Goal: Complete application form

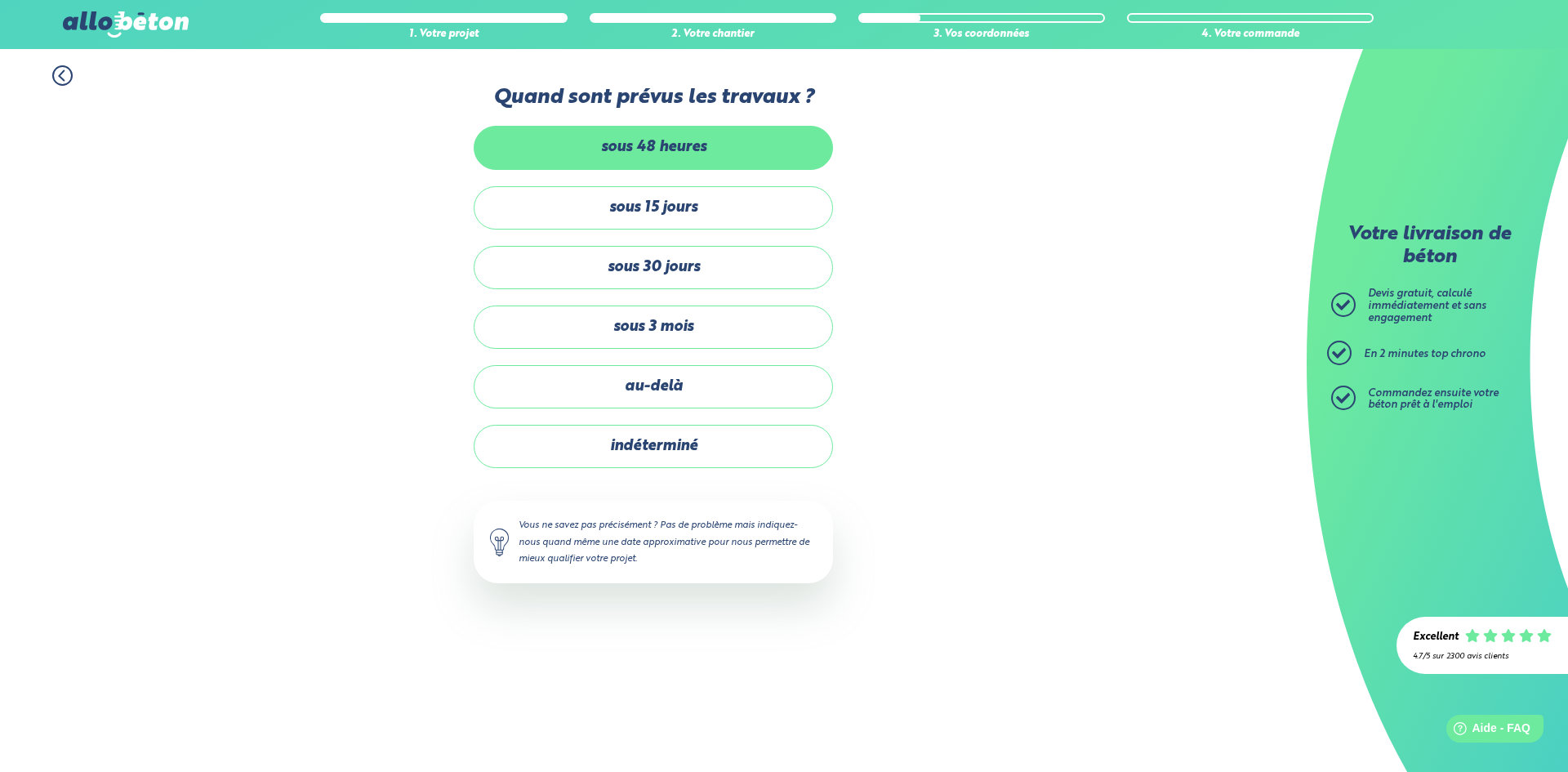
click at [655, 159] on label "sous 48 heures" at bounding box center [653, 148] width 359 height 43
click at [0, 0] on input "sous 48 heures" at bounding box center [0, 0] width 0 height 0
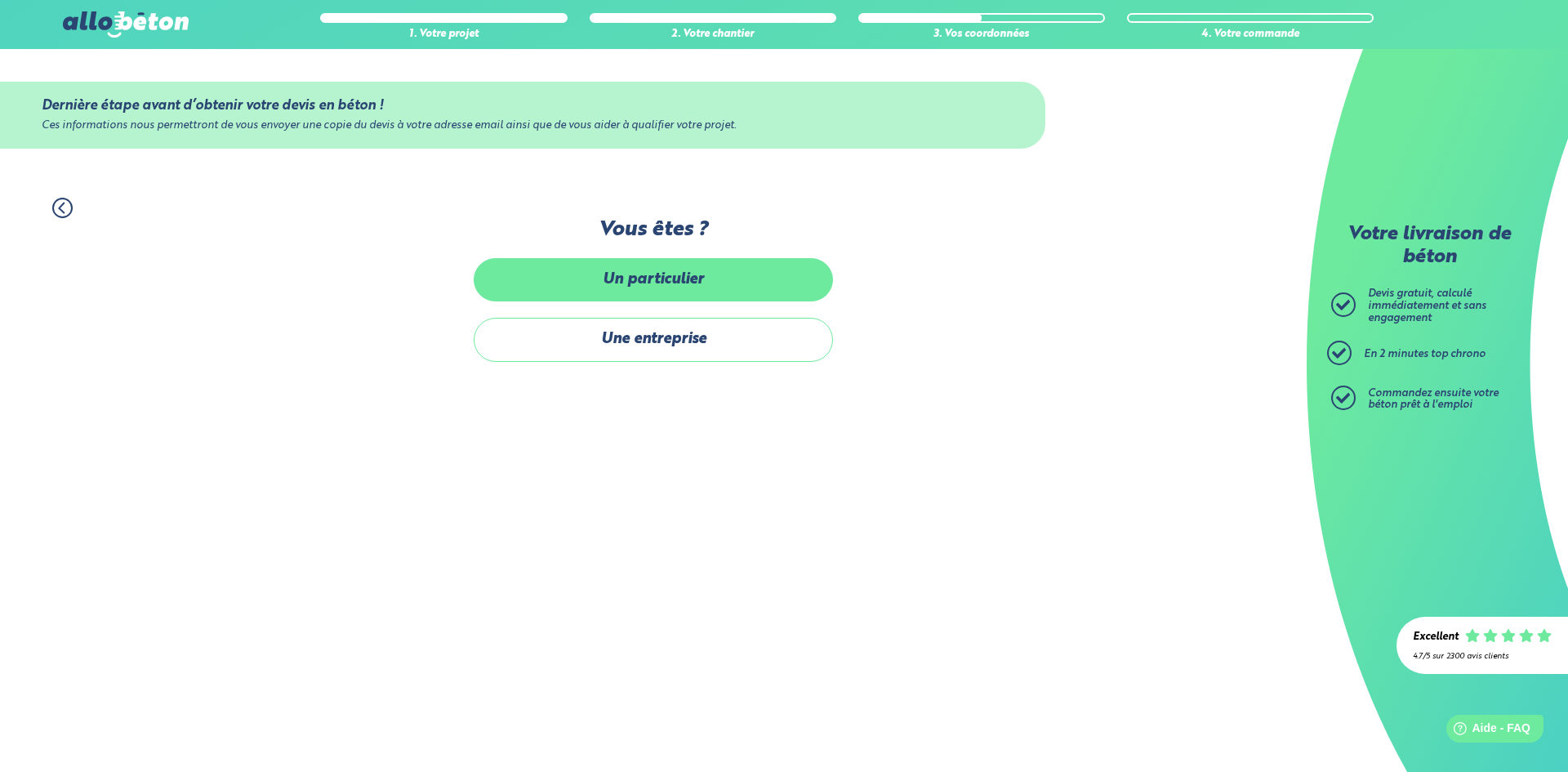
click at [654, 292] on label "Un particulier" at bounding box center [653, 280] width 359 height 43
click at [0, 0] on input "Un particulier" at bounding box center [0, 0] width 0 height 0
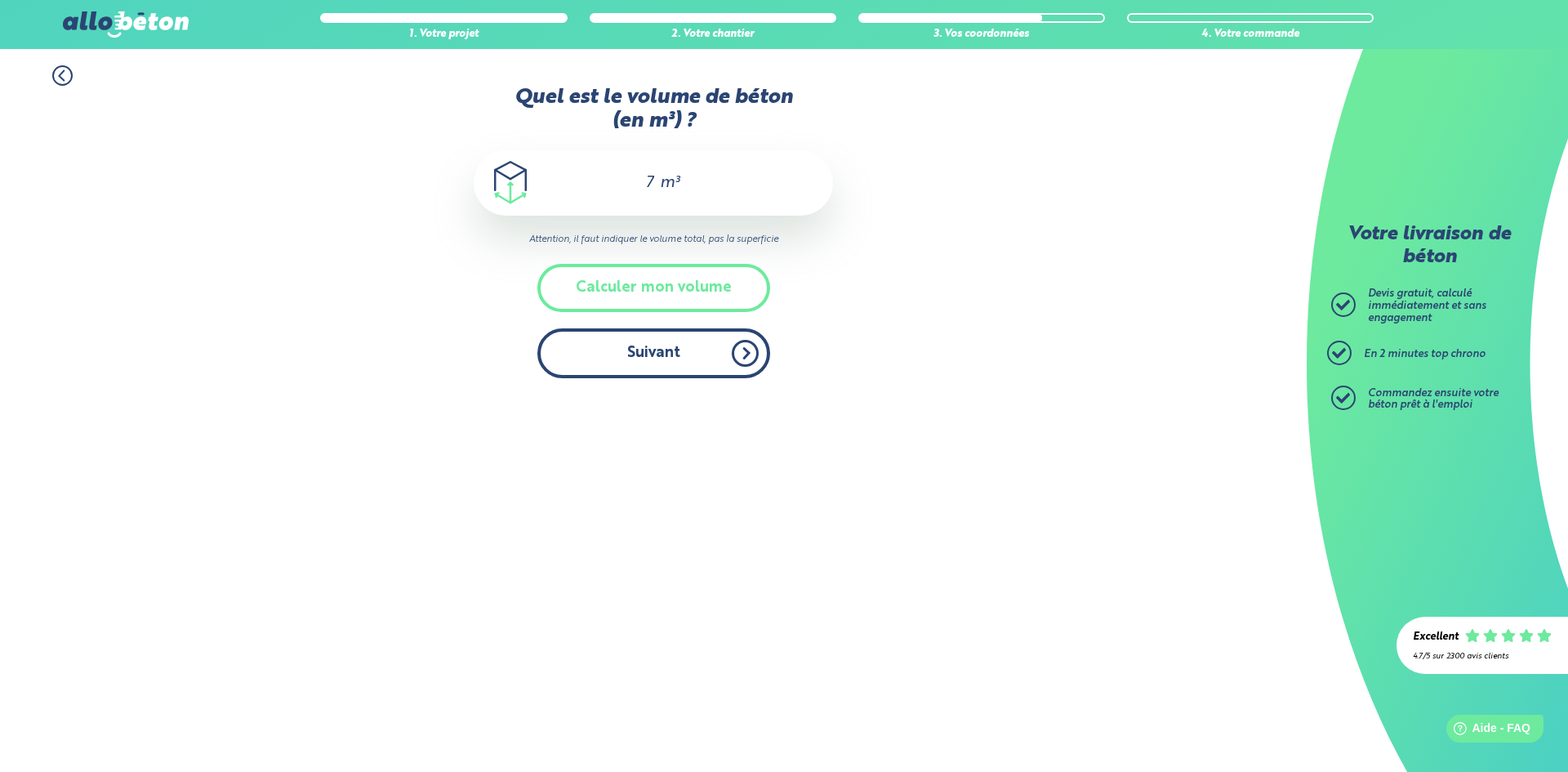
click at [712, 358] on button "Suivant" at bounding box center [653, 353] width 233 height 50
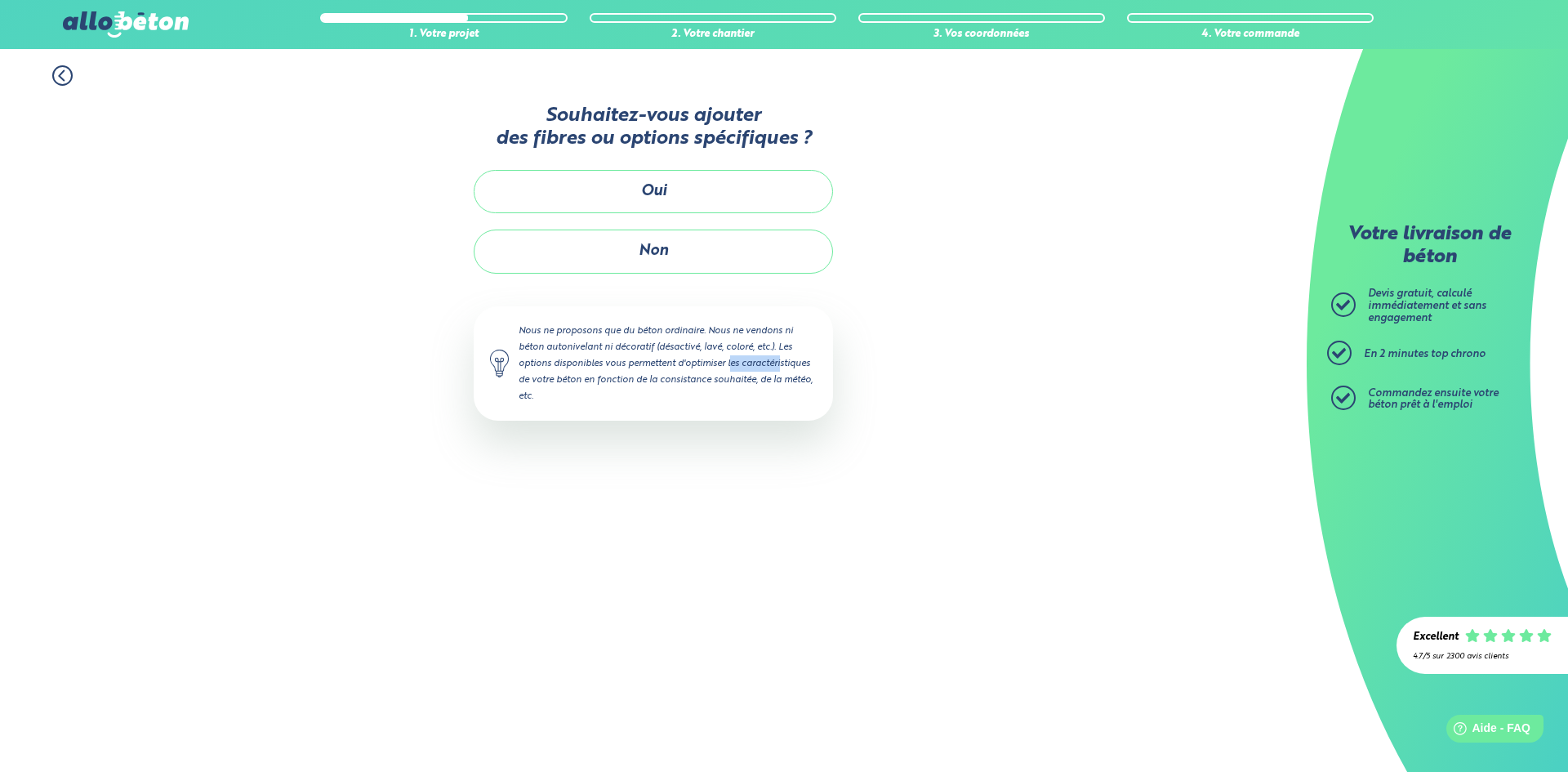
click at [712, 358] on div "Nous ne proposons que du béton ordinaire. Nous ne vendons ni béton autonivelant…" at bounding box center [653, 364] width 359 height 115
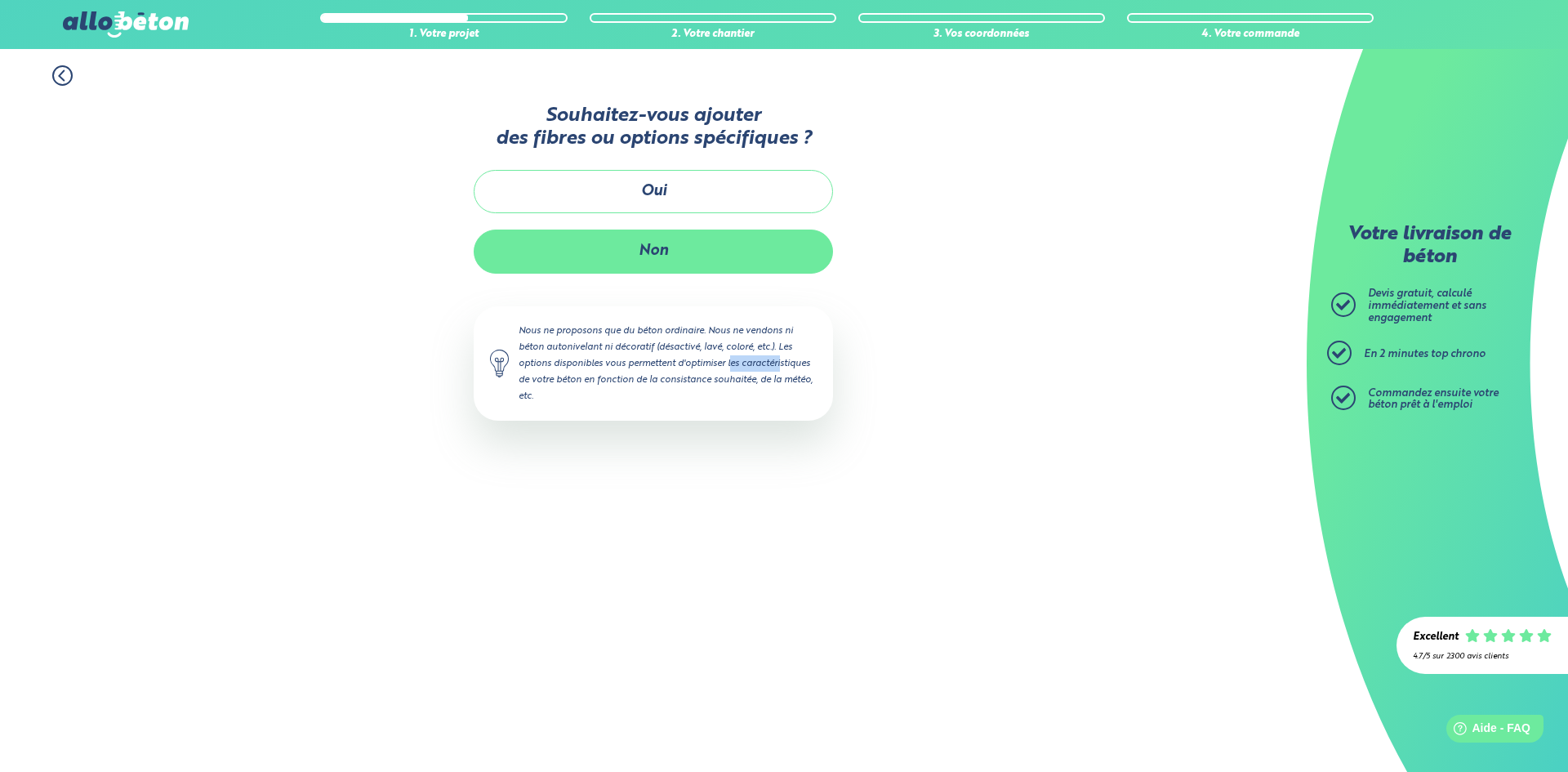
click at [699, 238] on button "Non" at bounding box center [653, 251] width 359 height 43
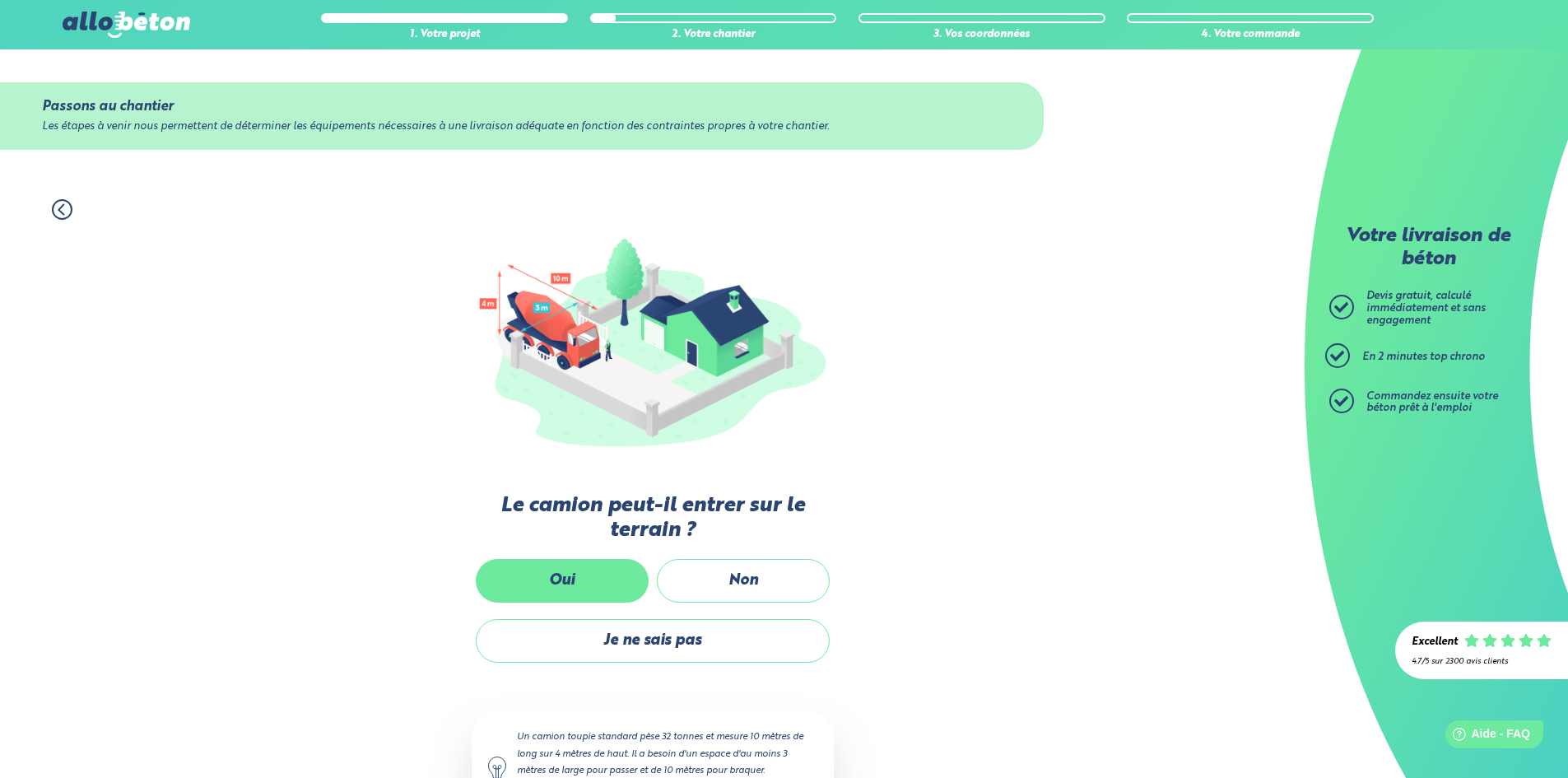
click at [595, 582] on label "Oui" at bounding box center [562, 581] width 173 height 44
click at [0, 0] on input "Oui" at bounding box center [0, 0] width 0 height 0
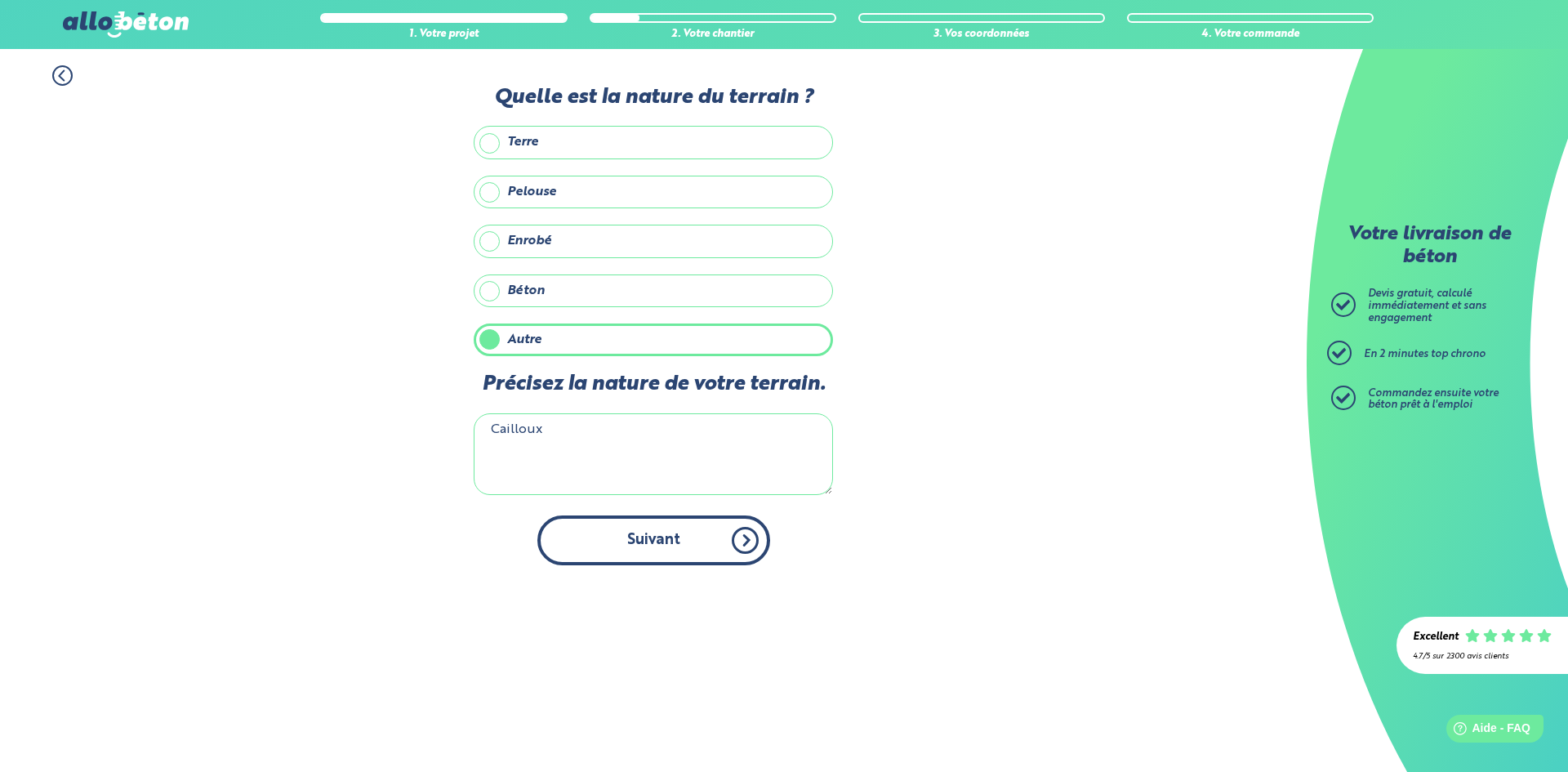
click at [615, 536] on button "Suivant" at bounding box center [653, 541] width 233 height 50
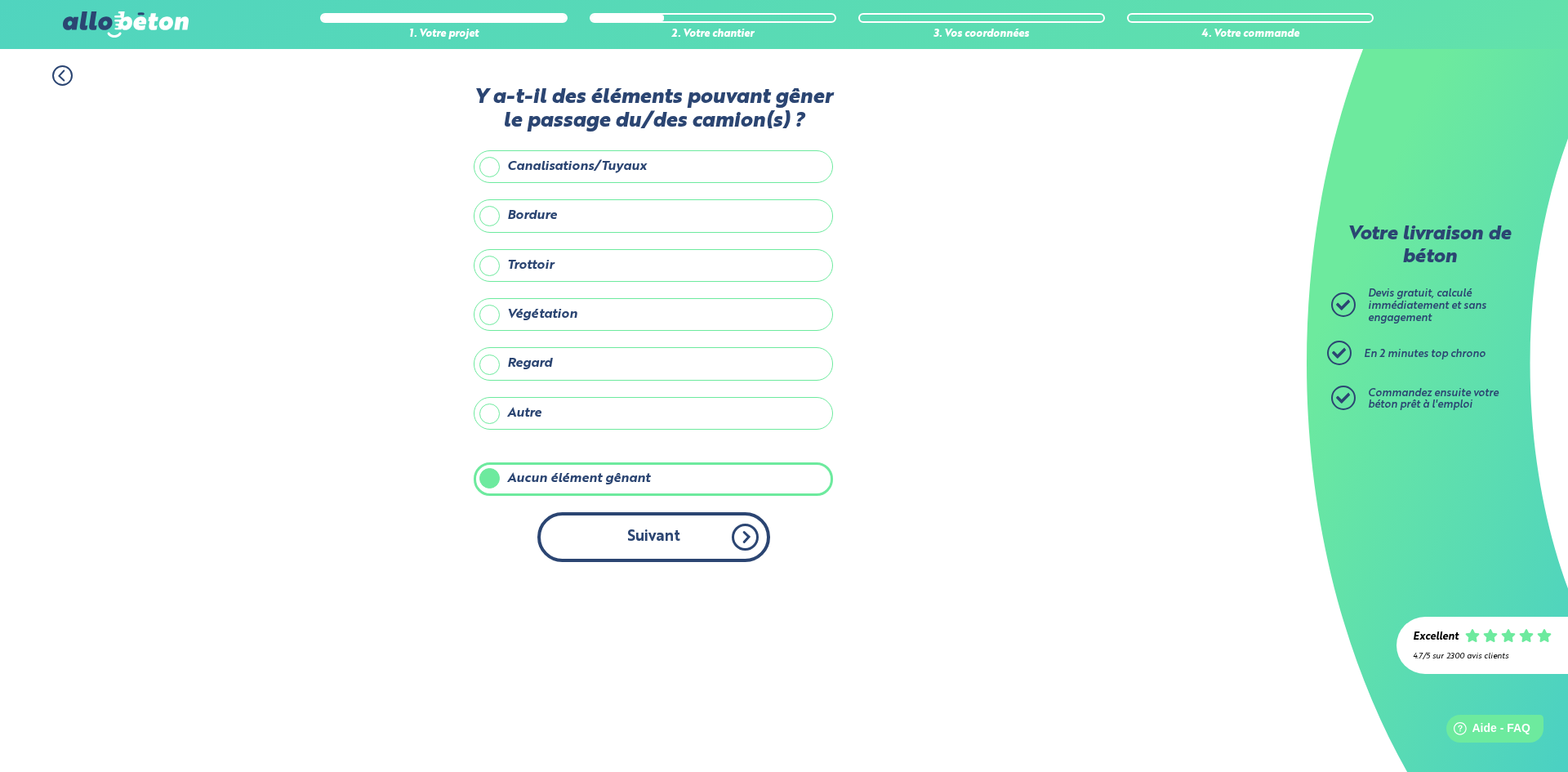
click at [615, 542] on button "Suivant" at bounding box center [653, 537] width 233 height 50
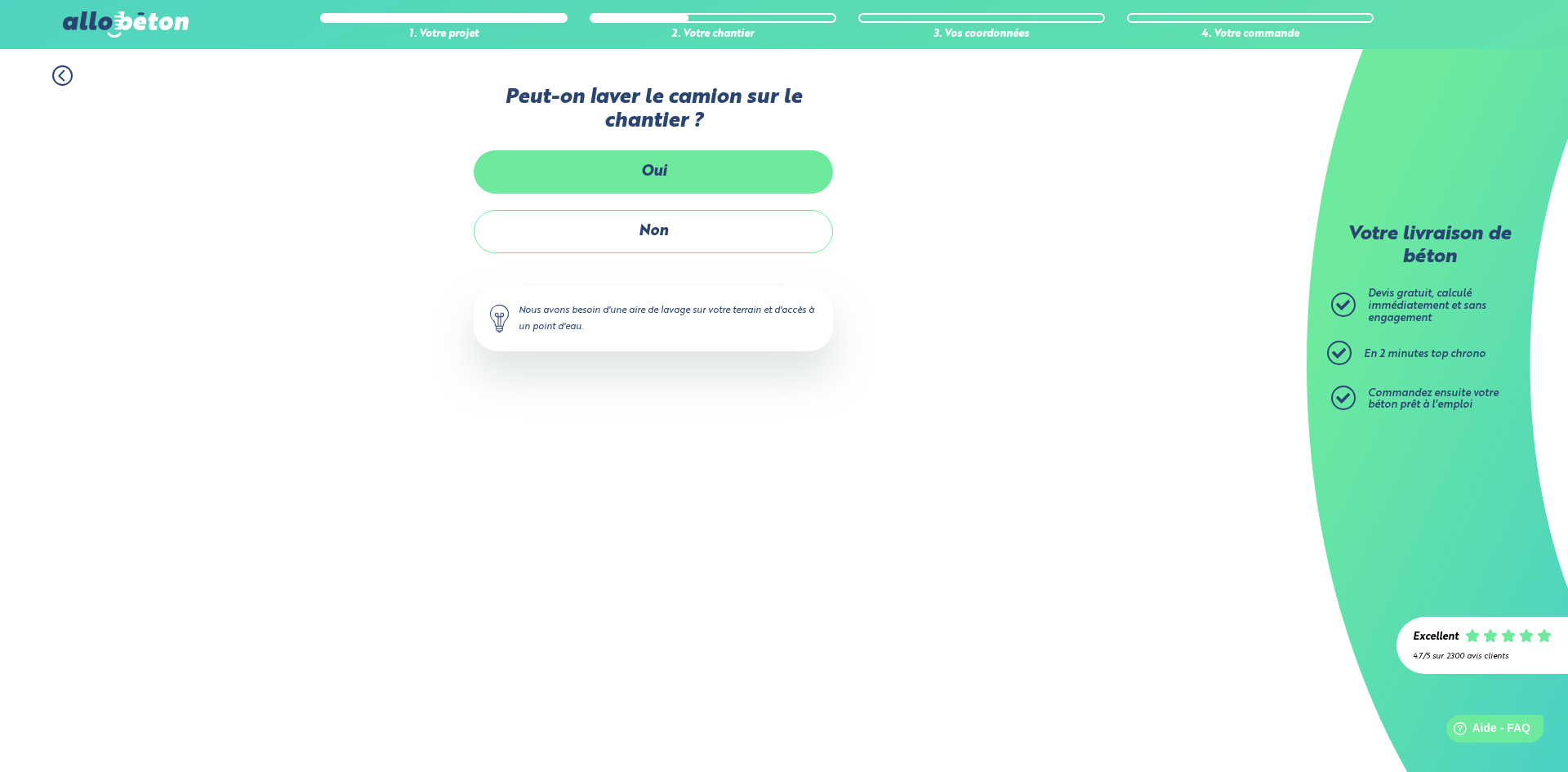
click at [693, 163] on label "Oui" at bounding box center [653, 172] width 359 height 43
click at [0, 0] on input "Oui" at bounding box center [0, 0] width 0 height 0
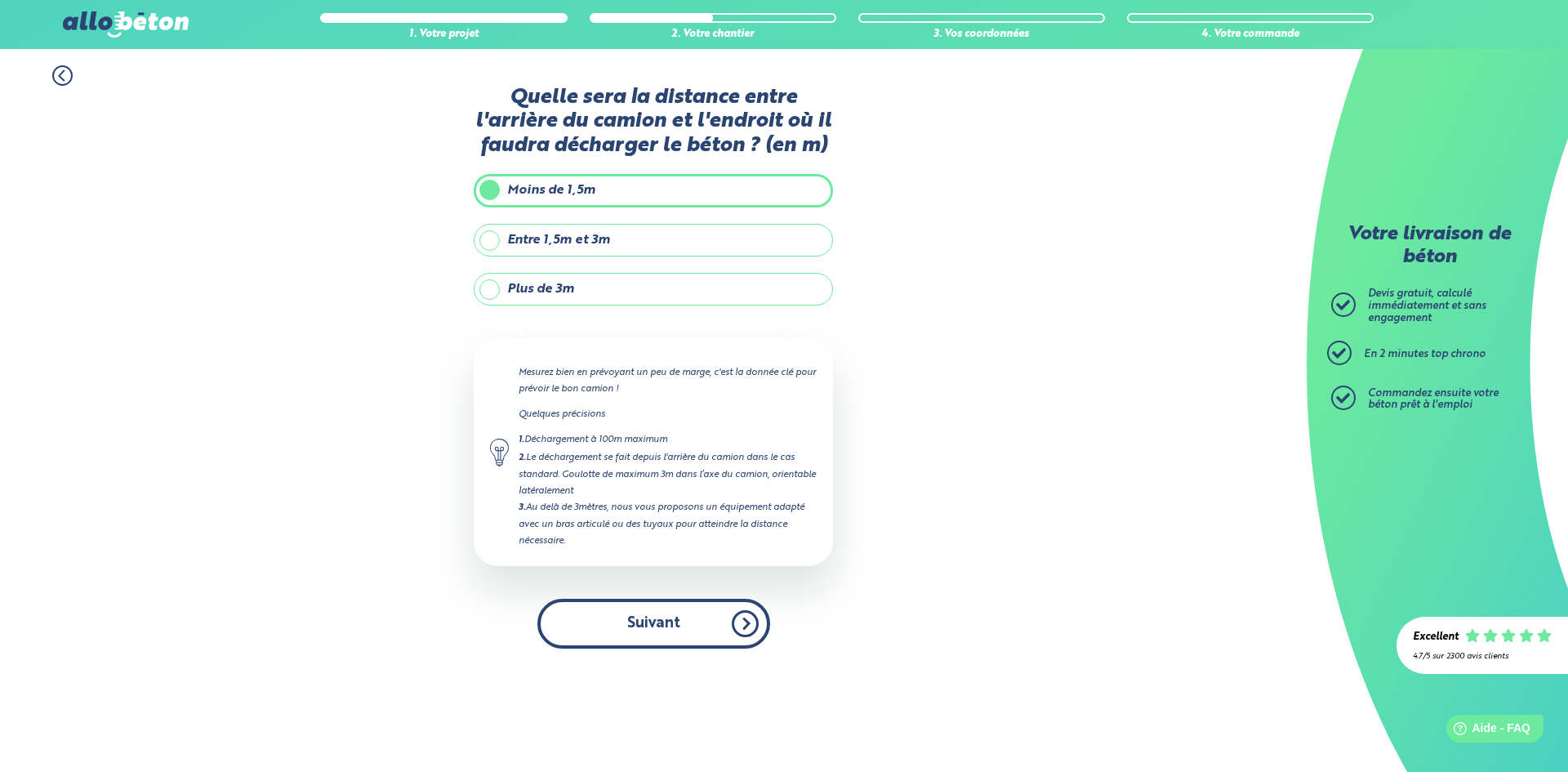
click at [622, 623] on button "Suivant" at bounding box center [653, 624] width 233 height 50
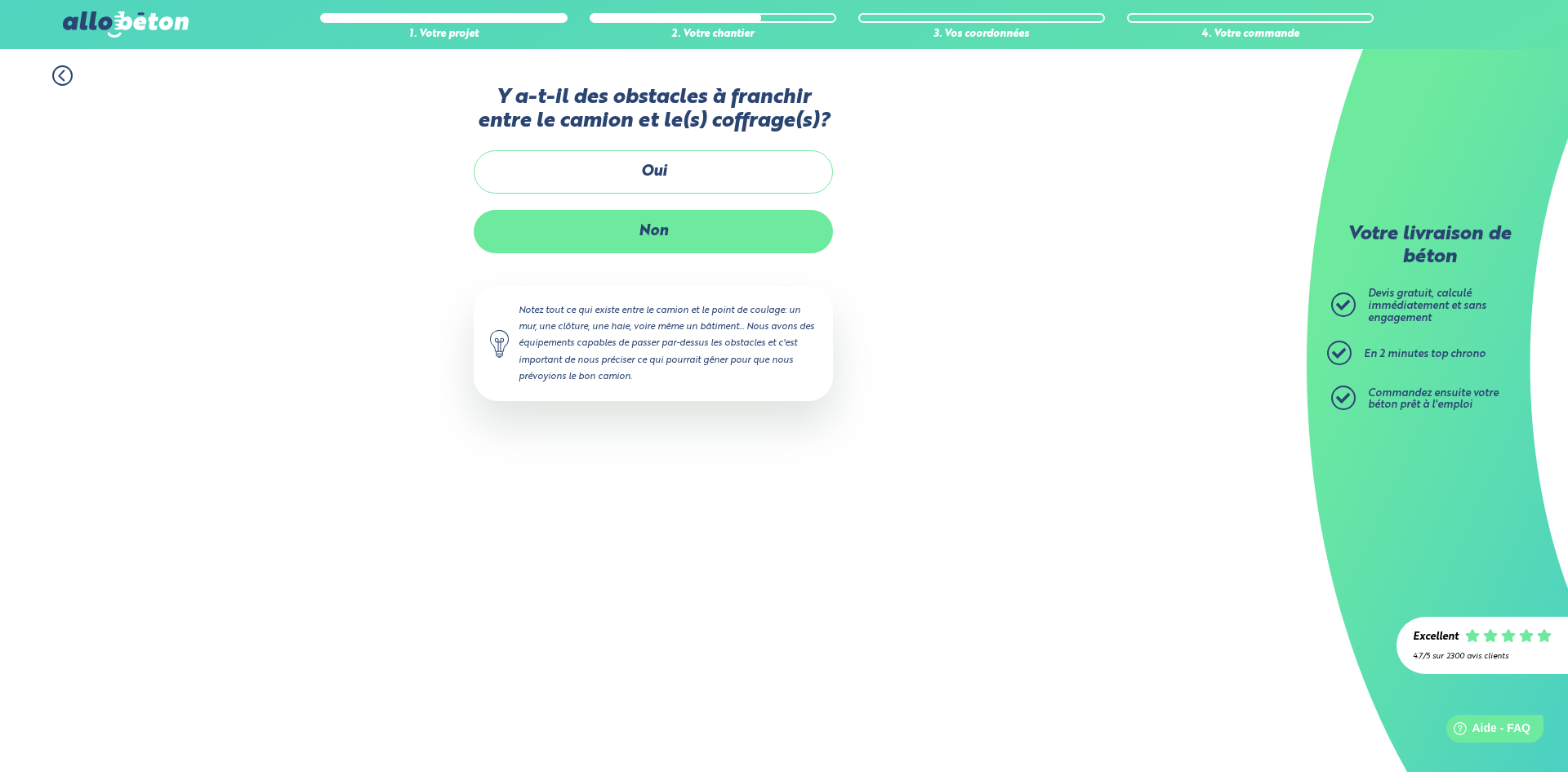
click at [667, 237] on label "Non" at bounding box center [653, 231] width 359 height 43
click at [0, 0] on input "Non" at bounding box center [0, 0] width 0 height 0
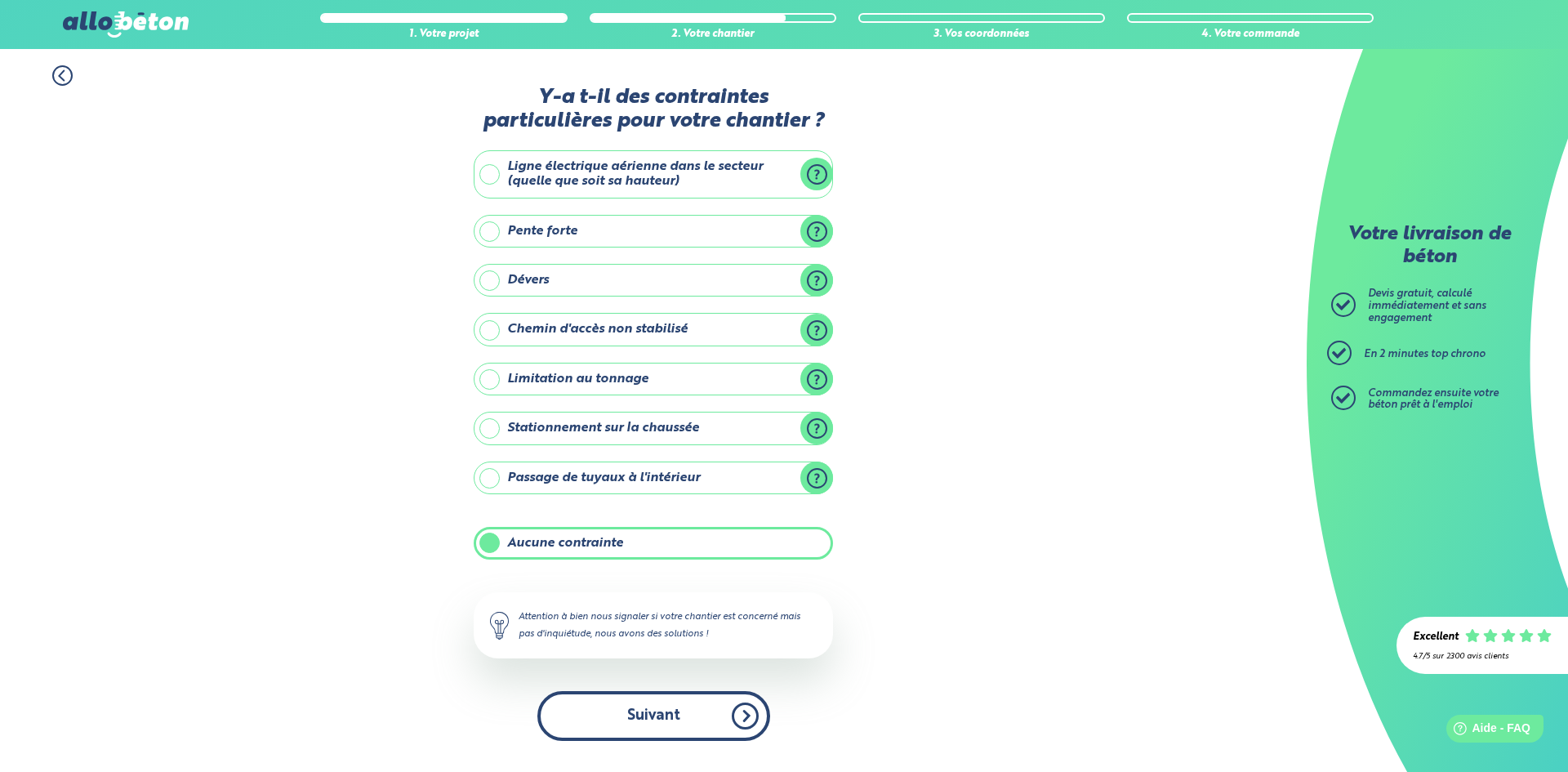
click at [654, 705] on button "Suivant" at bounding box center [653, 716] width 233 height 50
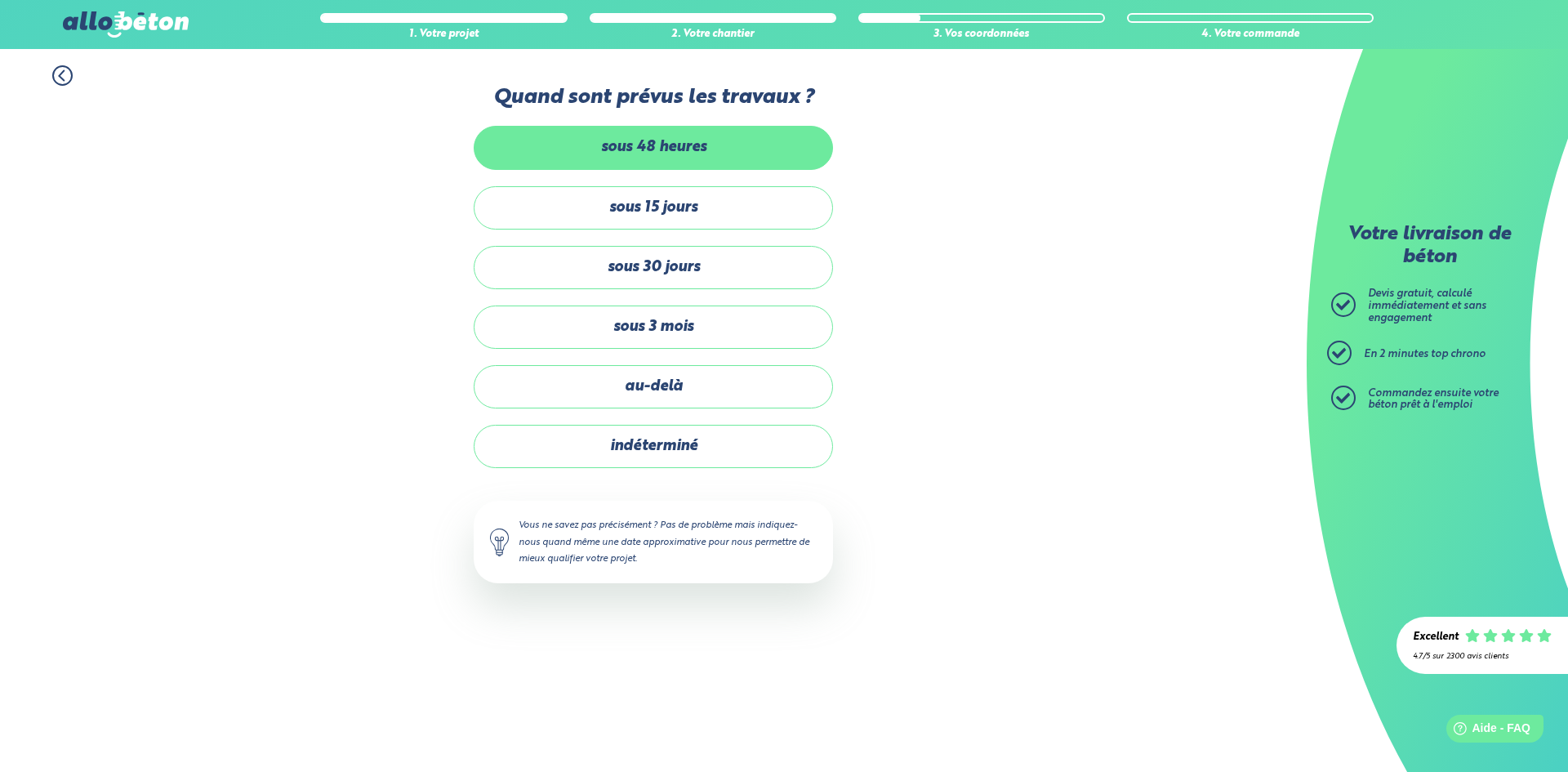
click at [691, 132] on label "sous 48 heures" at bounding box center [653, 148] width 359 height 43
click at [0, 0] on input "sous 48 heures" at bounding box center [0, 0] width 0 height 0
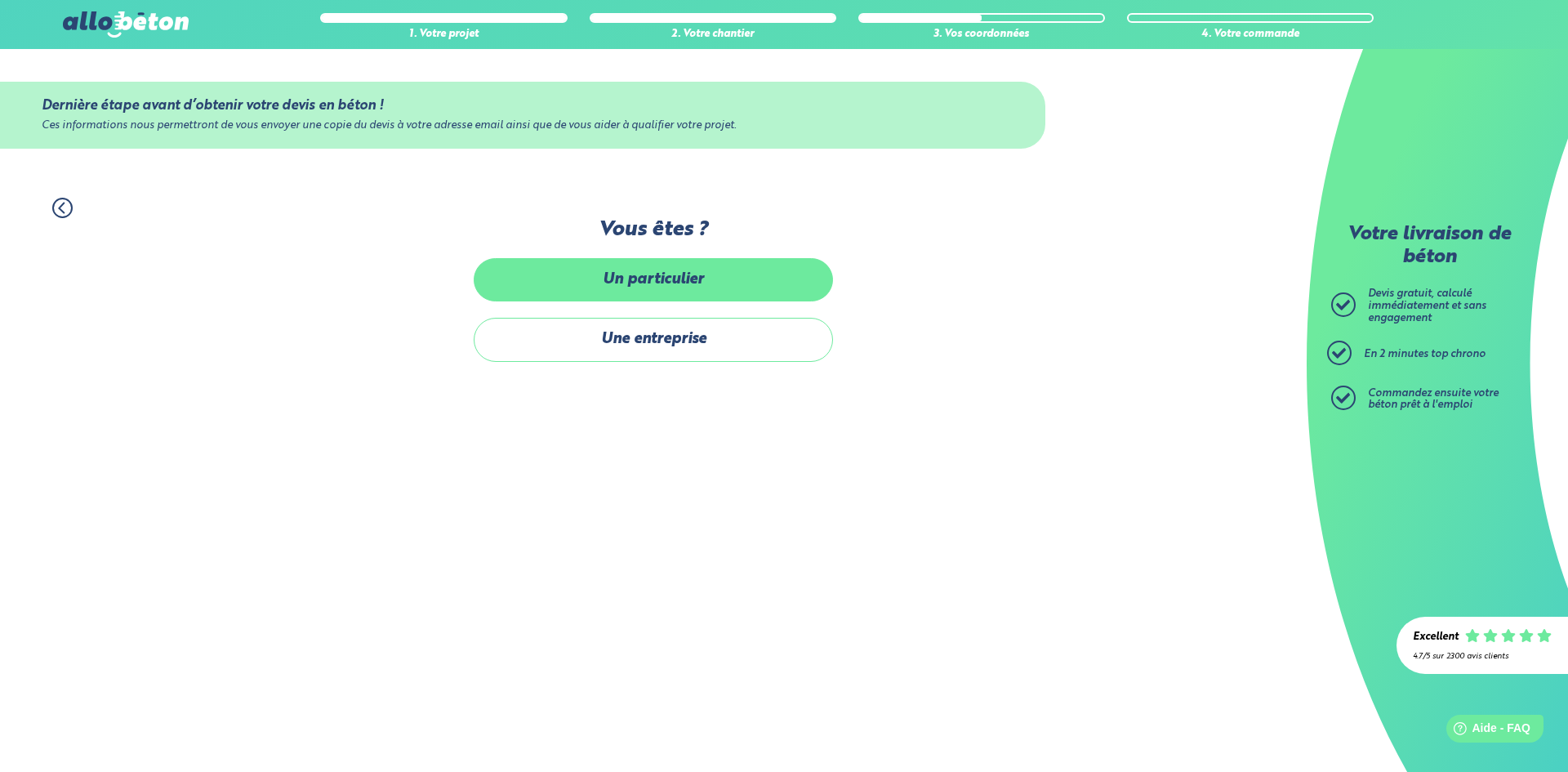
click at [658, 283] on label "Un particulier" at bounding box center [653, 280] width 359 height 43
click at [0, 0] on input "Un particulier" at bounding box center [0, 0] width 0 height 0
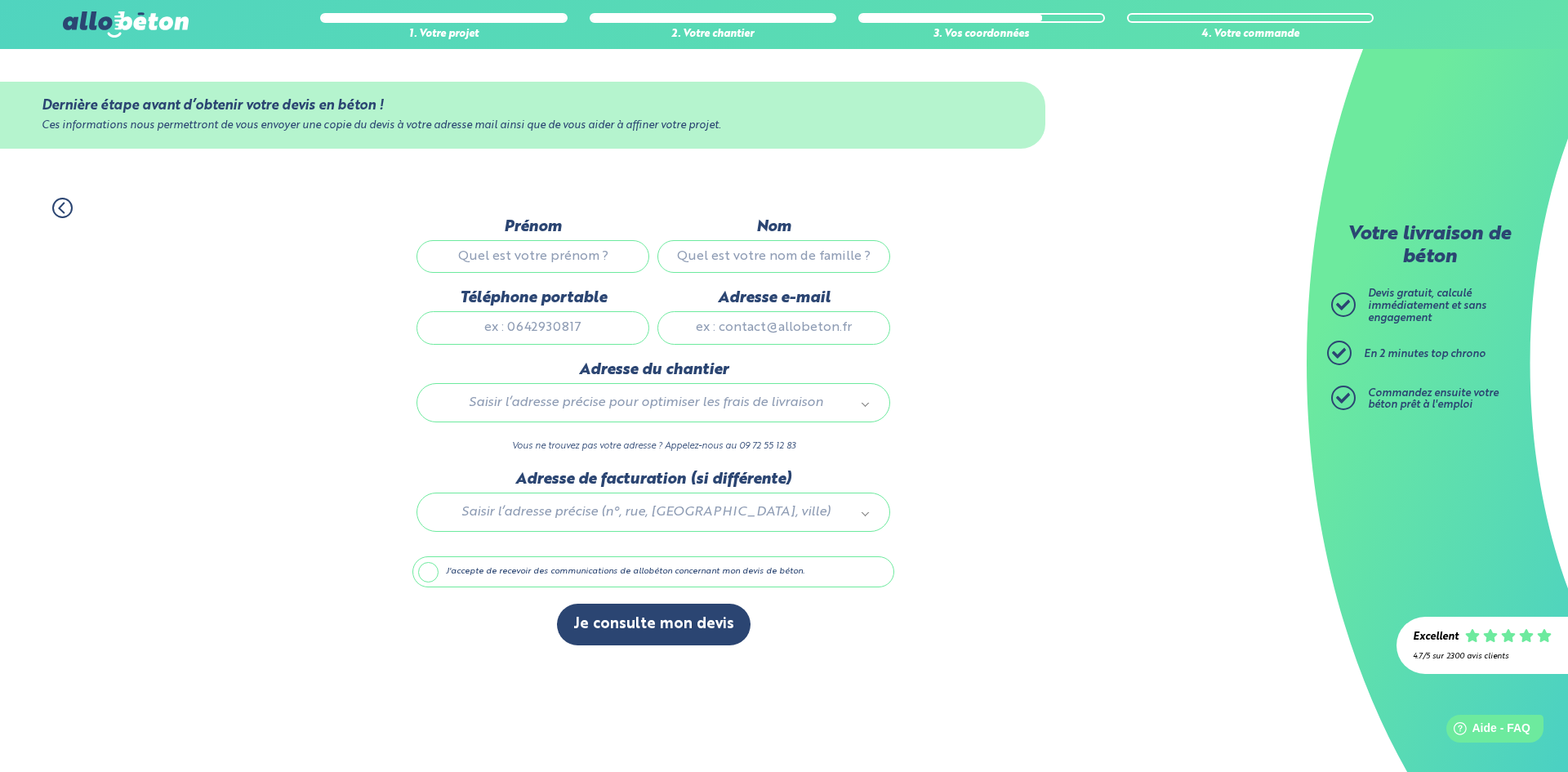
click at [561, 251] on input "Prénom" at bounding box center [533, 256] width 233 height 33
type input "[PERSON_NAME]"
click at [728, 253] on input "Nom" at bounding box center [774, 256] width 233 height 33
type input "Maesen"
click at [575, 329] on input "Téléphone portable" at bounding box center [533, 327] width 233 height 33
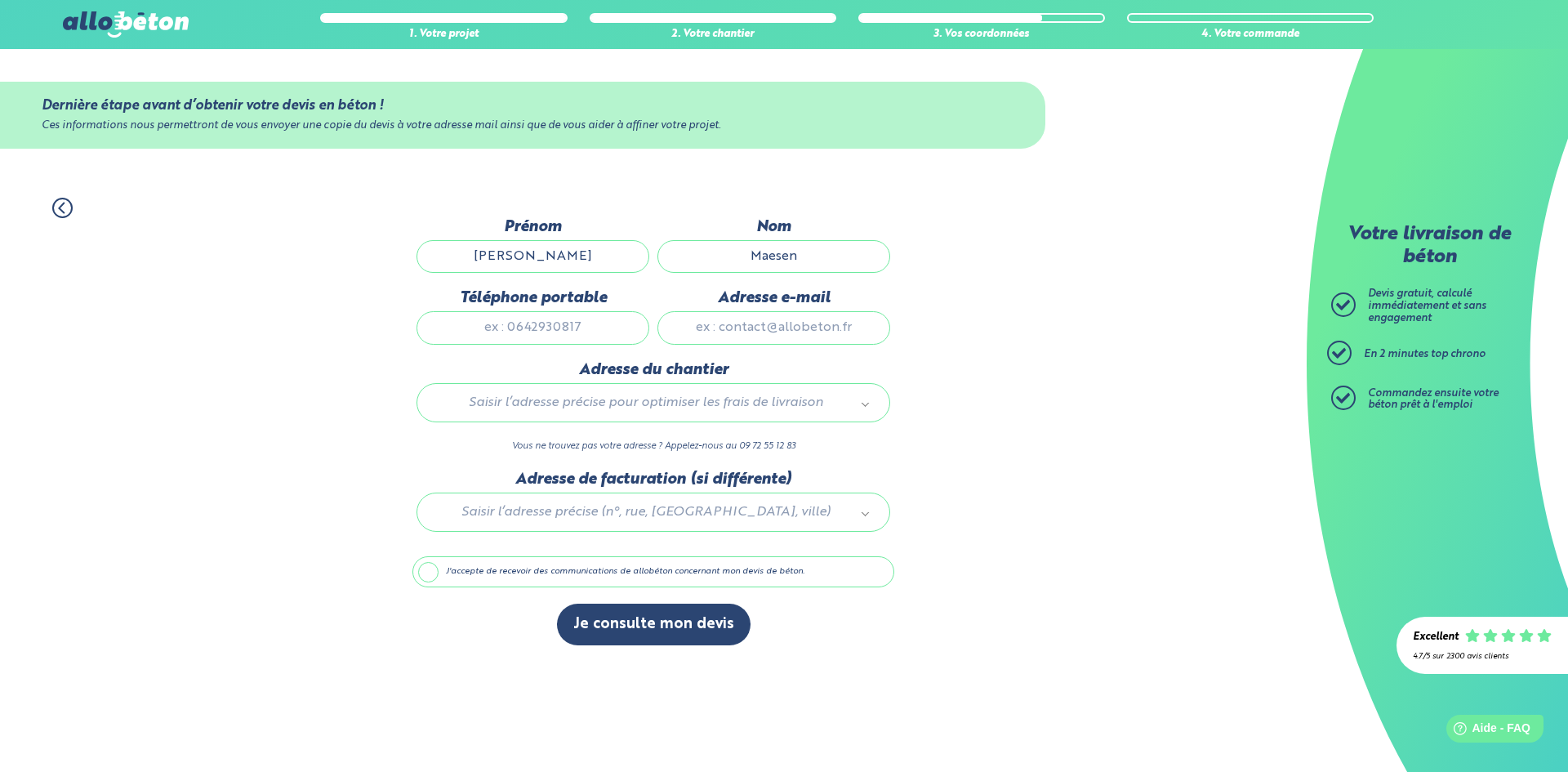
type input "06 99 92 05 17"
click at [739, 323] on input "Adresse e-mail" at bounding box center [774, 327] width 233 height 33
type input "[PERSON_NAME][EMAIL_ADDRESS][DOMAIN_NAME]"
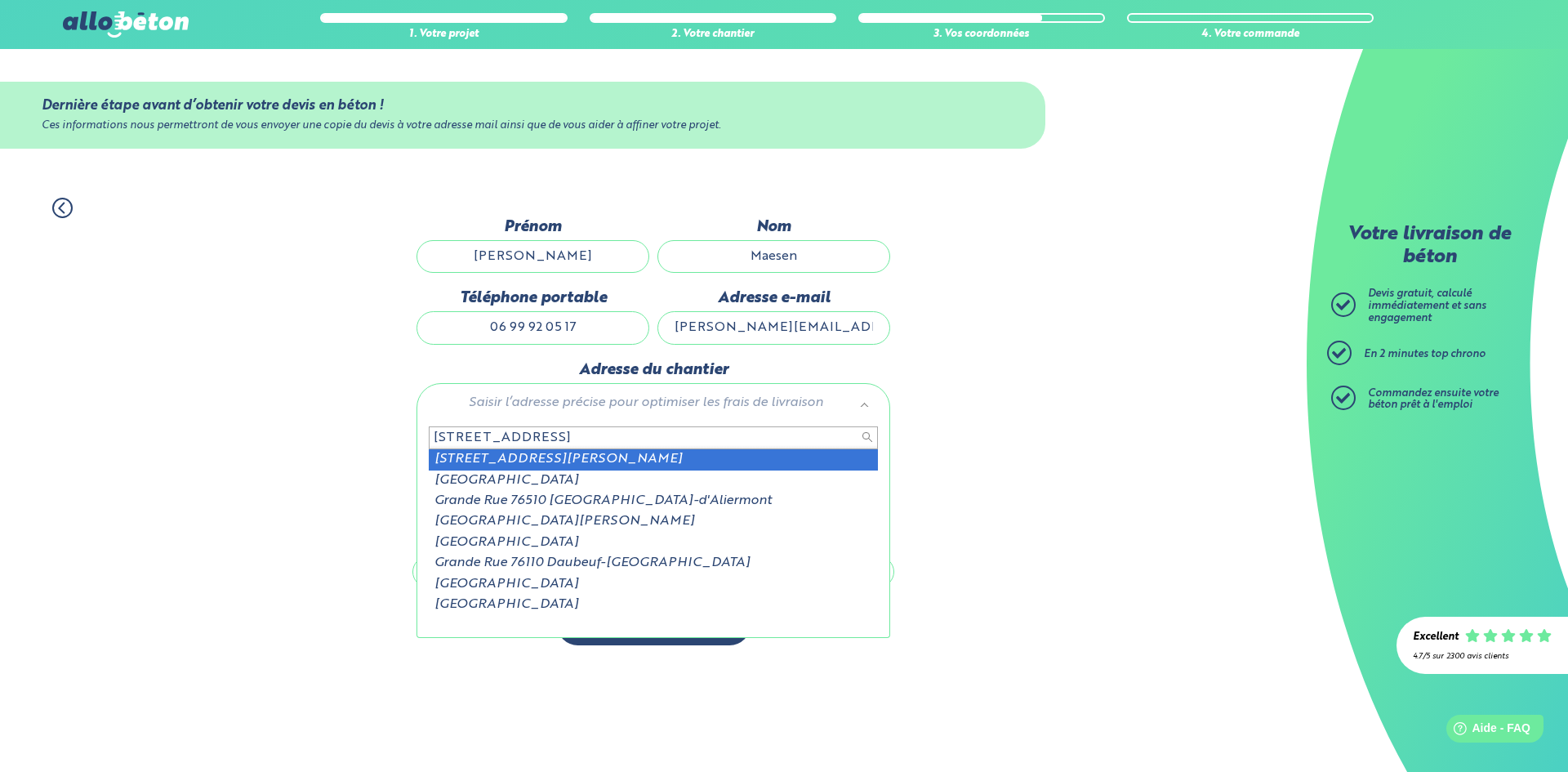
type input "[STREET_ADDRESS]"
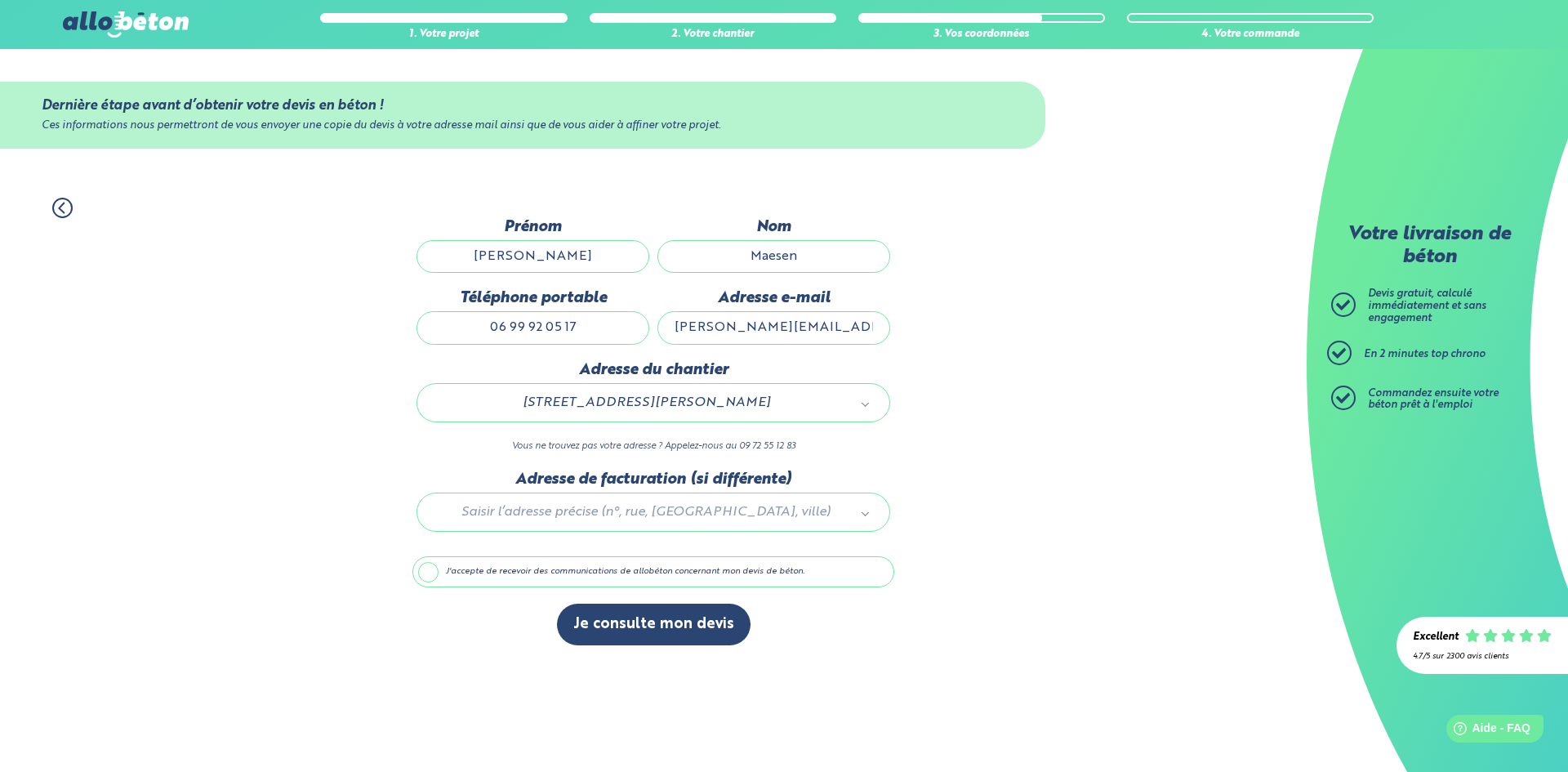
click at [618, 518] on div at bounding box center [653, 509] width 482 height 78
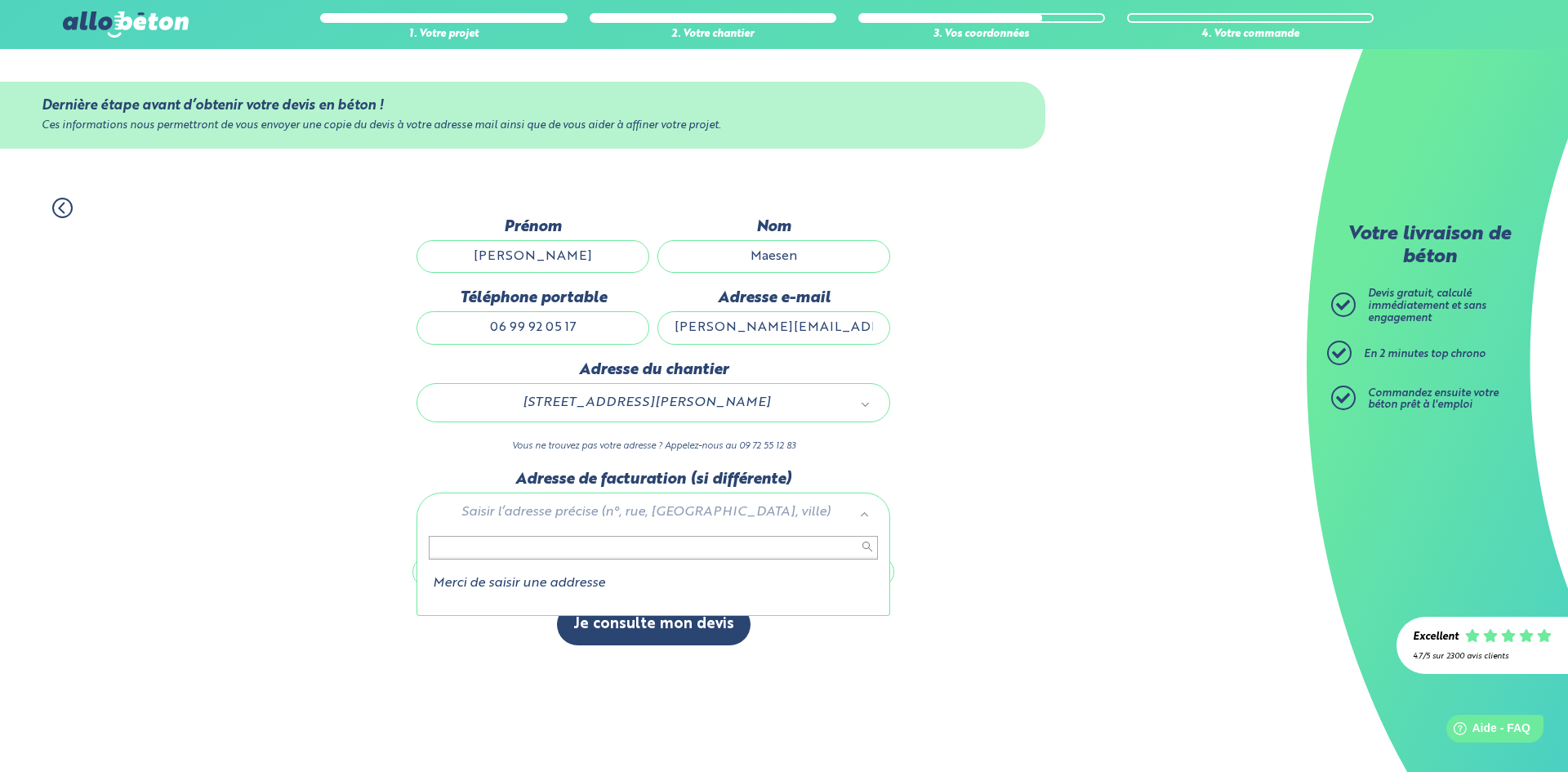
click at [561, 582] on li "Merci de saisir une addresse" at bounding box center [653, 583] width 449 height 15
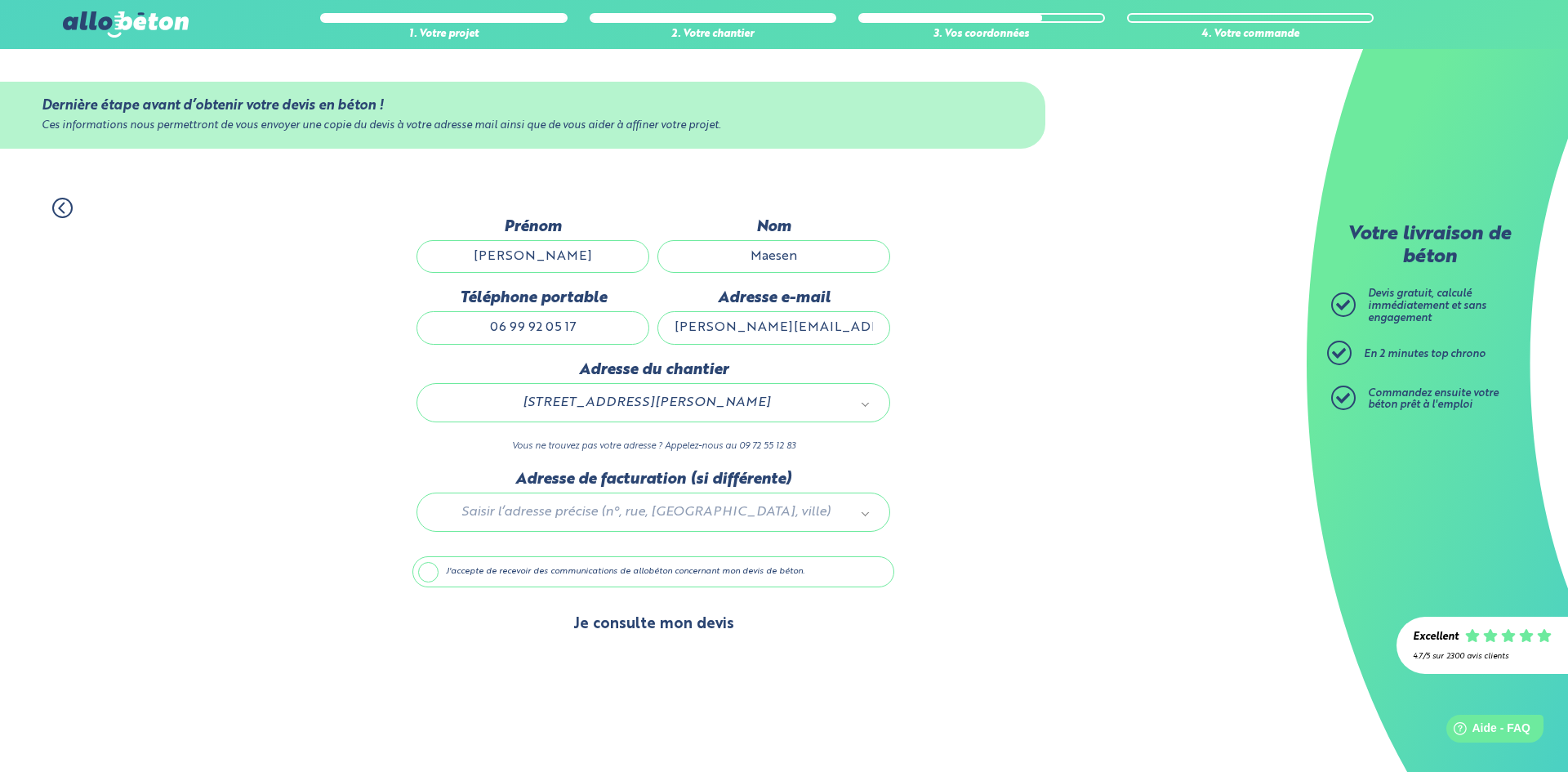
click at [620, 616] on button "Je consulte mon devis" at bounding box center [654, 624] width 194 height 42
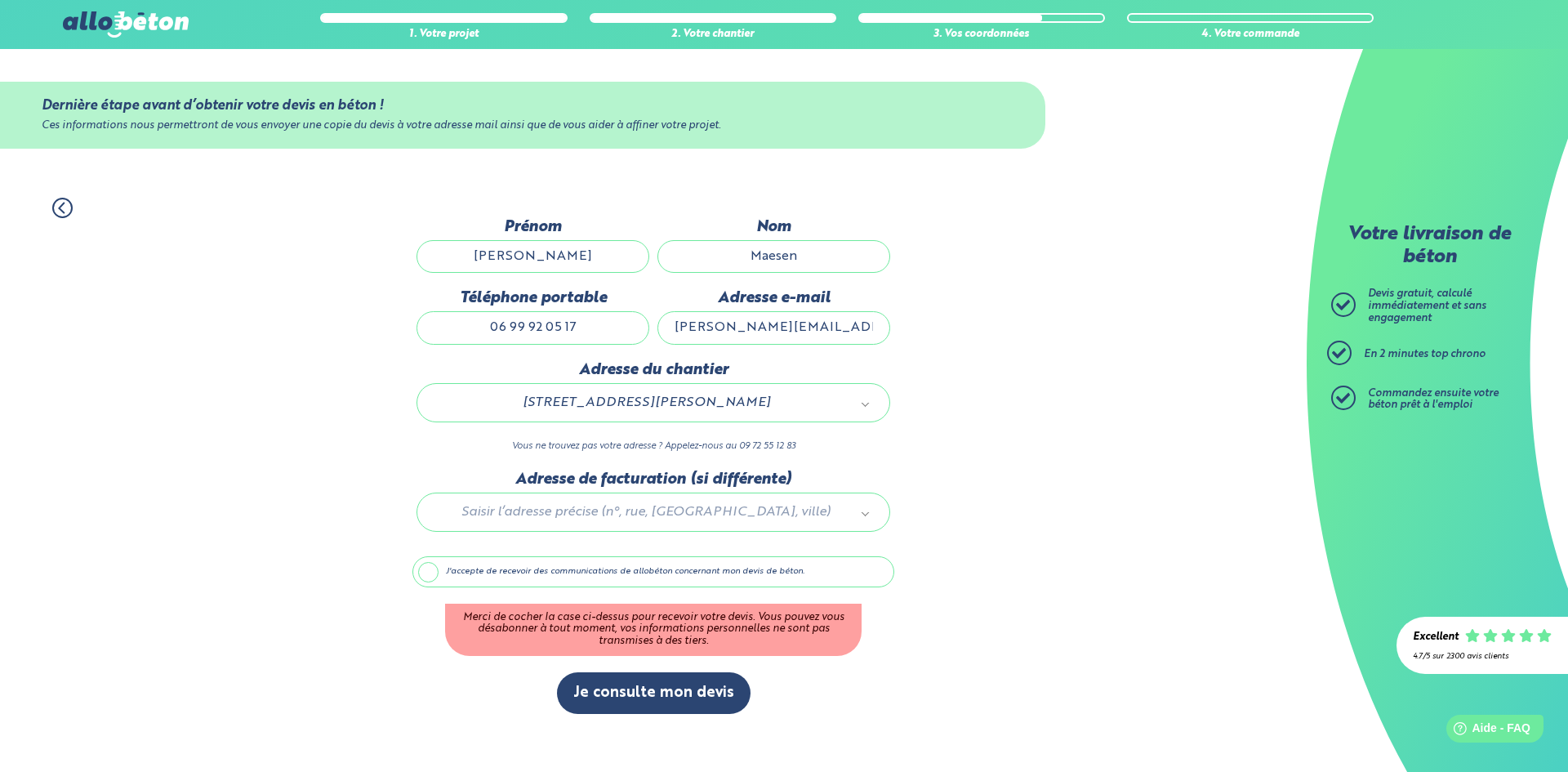
click at [438, 571] on label "J'accepte de recevoir des communications de allobéton concernant mon devis de b…" at bounding box center [653, 571] width 482 height 31
click at [0, 0] on input "J'accepte de recevoir des communications de allobéton concernant mon devis de b…" at bounding box center [0, 0] width 0 height 0
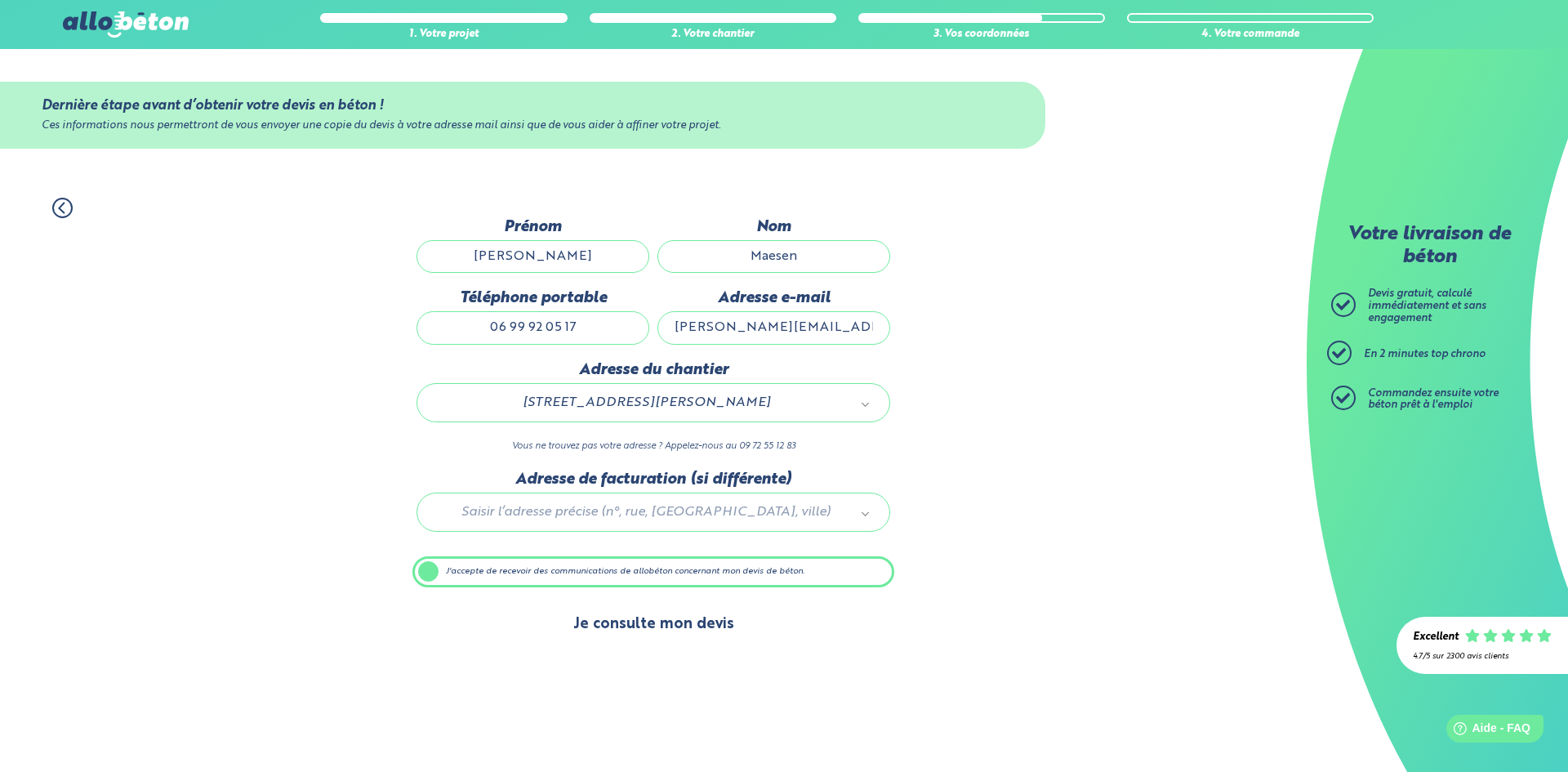
click at [640, 632] on button "Je consulte mon devis" at bounding box center [654, 624] width 194 height 42
